Goal: Task Accomplishment & Management: Complete application form

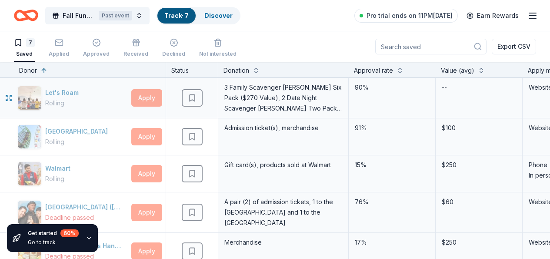
click at [188, 87] on div "Saved" at bounding box center [192, 98] width 52 height 40
click at [528, 14] on icon "button" at bounding box center [533, 15] width 10 height 10
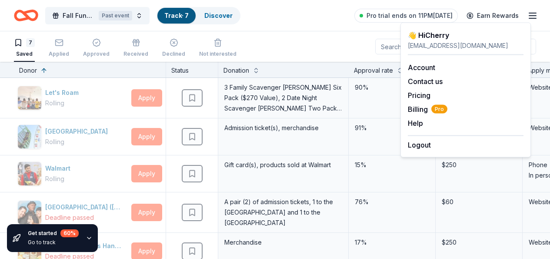
click at [441, 34] on div "👋 Hi [PERSON_NAME]" at bounding box center [466, 35] width 116 height 10
click at [354, 51] on div "7 Saved Applied Approved Received Declined Not interested Export CSV" at bounding box center [275, 46] width 523 height 30
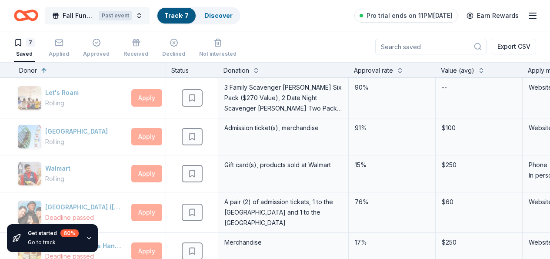
click at [83, 15] on span "Fall Fundraiser" at bounding box center [79, 15] width 33 height 10
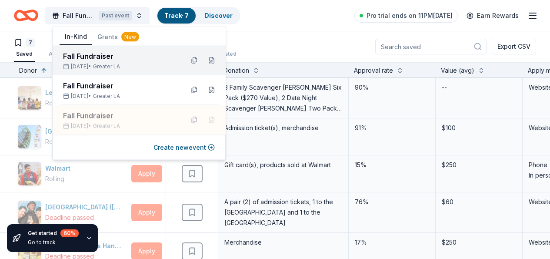
click at [114, 59] on div "Fall Fundraiser" at bounding box center [120, 56] width 114 height 10
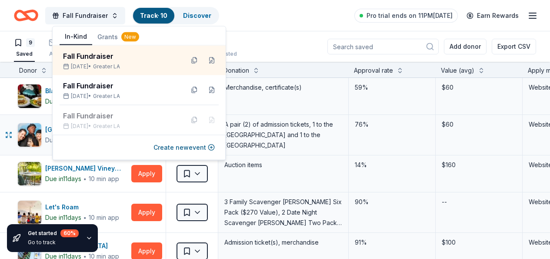
click at [283, 117] on div "A pair (2) of admission tickets, 1 to the [GEOGRAPHIC_DATA] and 1 to the [GEOGR…" at bounding box center [283, 135] width 131 height 40
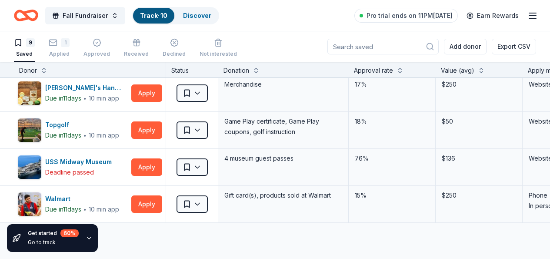
scroll to position [195, 0]
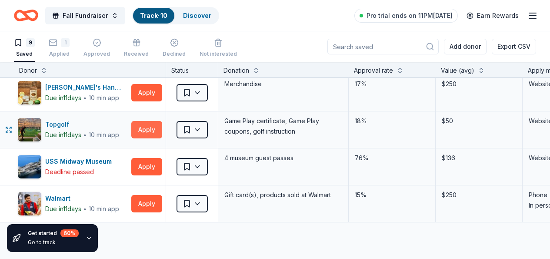
click at [162, 132] on button "Apply" at bounding box center [146, 129] width 31 height 17
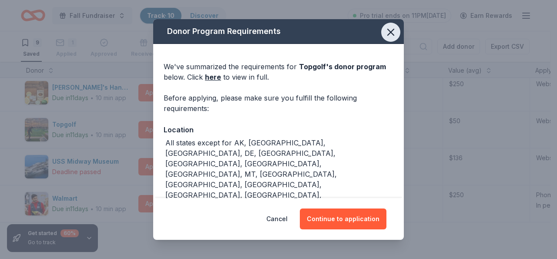
click at [388, 31] on icon "button" at bounding box center [391, 32] width 6 height 6
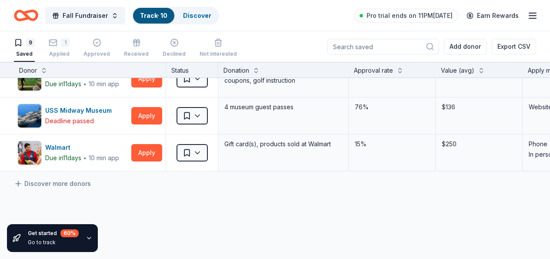
scroll to position [282, 0]
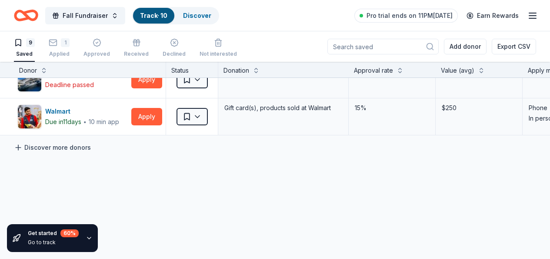
click at [79, 148] on link "Discover more donors" at bounding box center [52, 147] width 77 height 10
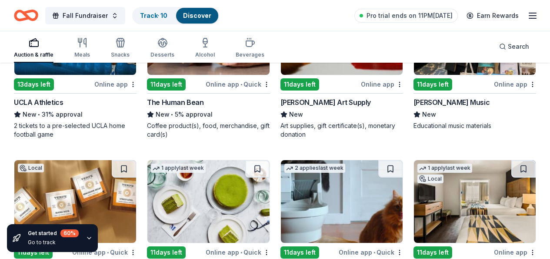
scroll to position [2783, 0]
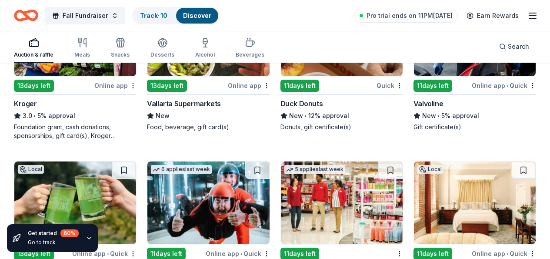
scroll to position [5246, 0]
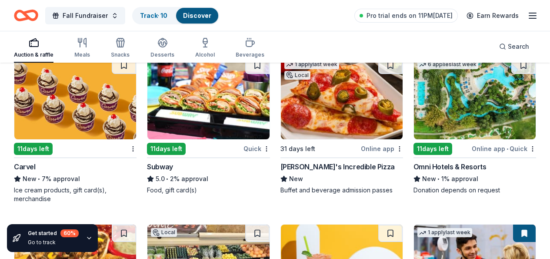
scroll to position [5593, 0]
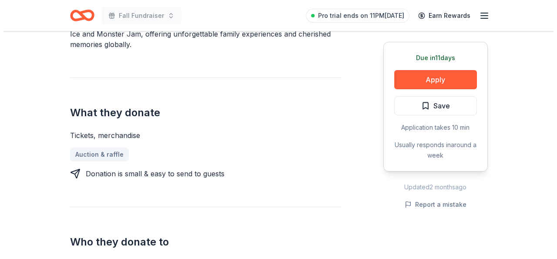
scroll to position [296, 0]
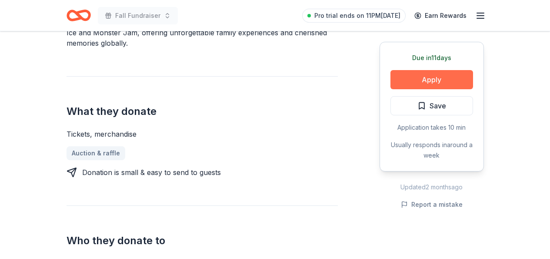
click at [440, 82] on button "Apply" at bounding box center [432, 79] width 83 height 19
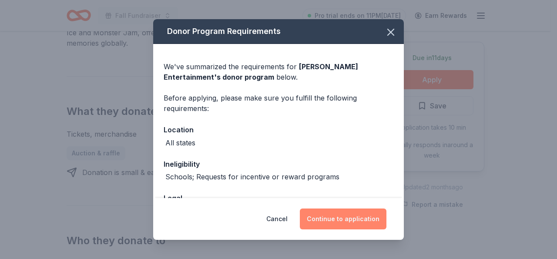
click at [370, 220] on button "Continue to application" at bounding box center [343, 218] width 87 height 21
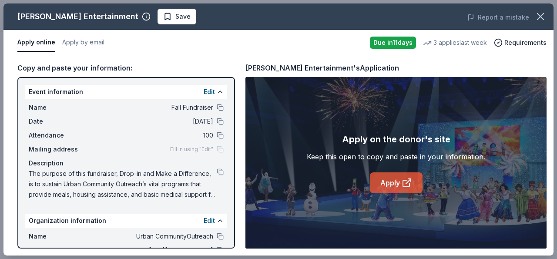
click at [389, 181] on link "Apply" at bounding box center [396, 182] width 53 height 21
click at [380, 182] on link "Apply" at bounding box center [396, 182] width 53 height 21
click at [392, 183] on link "Apply" at bounding box center [396, 182] width 53 height 21
click at [386, 184] on link "Apply" at bounding box center [396, 182] width 53 height 21
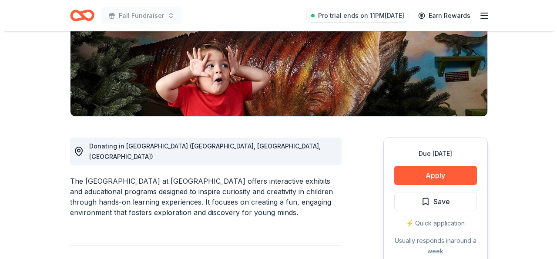
scroll to position [174, 0]
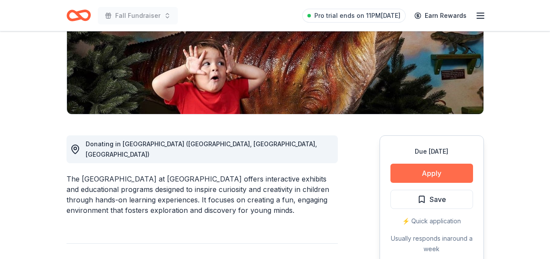
click at [439, 164] on button "Apply" at bounding box center [432, 173] width 83 height 19
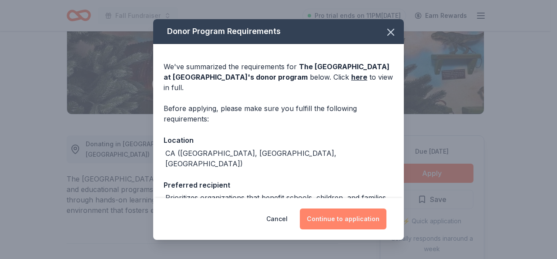
click at [357, 221] on button "Continue to application" at bounding box center [343, 218] width 87 height 21
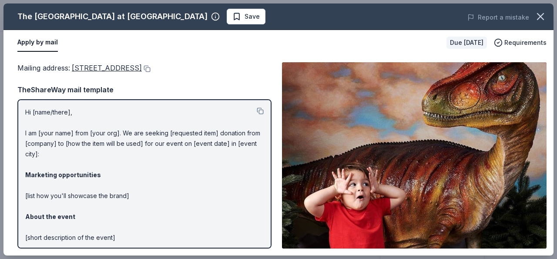
click at [142, 68] on span "301 S Euclid St, La Habra, CA 90631" at bounding box center [107, 68] width 70 height 9
drag, startPoint x: 74, startPoint y: 65, endPoint x: 168, endPoint y: 73, distance: 93.9
click at [168, 73] on div "Mailing address : 301 S Euclid St, La Habra, CA 90631" at bounding box center [144, 67] width 254 height 11
drag, startPoint x: 553, startPoint y: 45, endPoint x: 530, endPoint y: 109, distance: 68.3
click at [550, 101] on div "The Children's Museum at La Habra Save Report a mistake Apply by mail Due in 26…" at bounding box center [278, 129] width 557 height 259
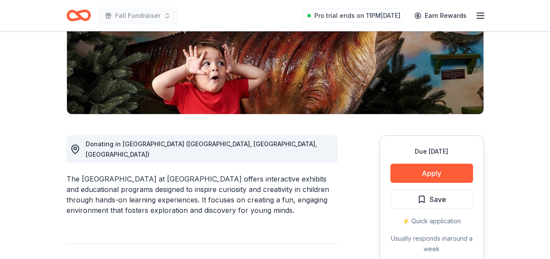
click at [427, 216] on div "⚡️ Quick application" at bounding box center [432, 221] width 83 height 10
click at [417, 164] on button "Apply" at bounding box center [432, 173] width 83 height 19
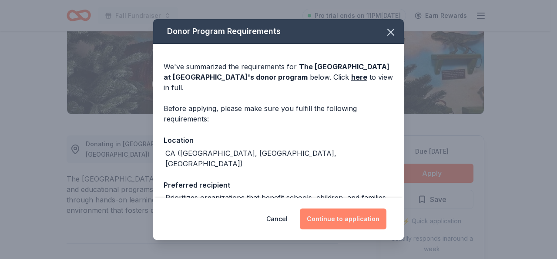
click at [349, 220] on button "Continue to application" at bounding box center [343, 218] width 87 height 21
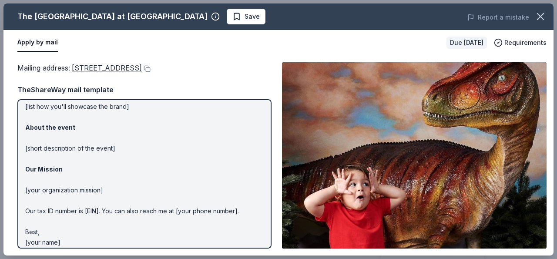
scroll to position [87, 0]
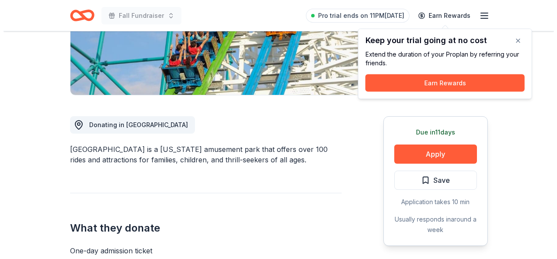
scroll to position [200, 0]
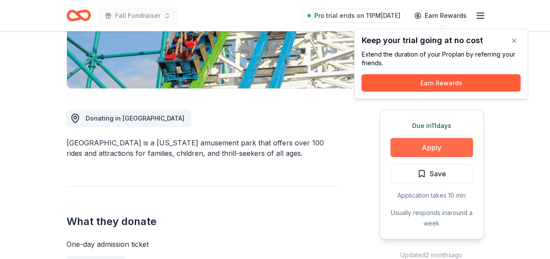
click at [432, 138] on button "Apply" at bounding box center [432, 147] width 83 height 19
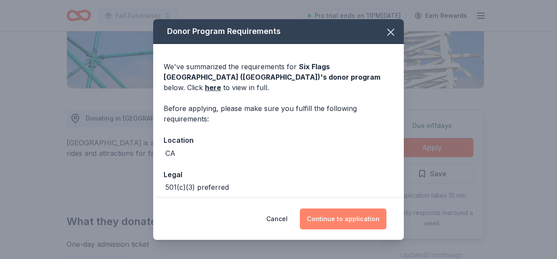
click at [346, 212] on button "Continue to application" at bounding box center [343, 218] width 87 height 21
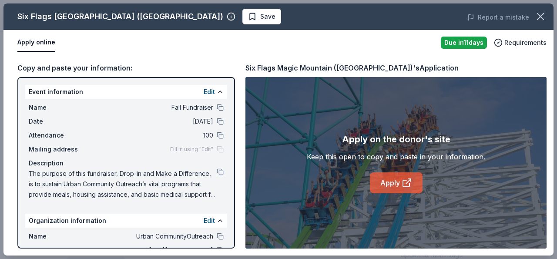
click at [388, 181] on link "Apply" at bounding box center [396, 182] width 53 height 21
click at [388, 184] on link "Apply" at bounding box center [396, 182] width 53 height 21
